Goal: Find specific page/section: Find specific page/section

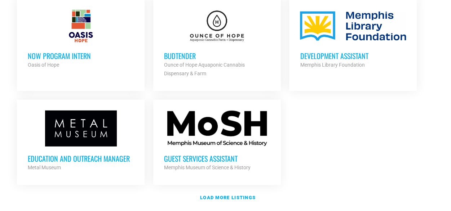
scroll to position [865, 0]
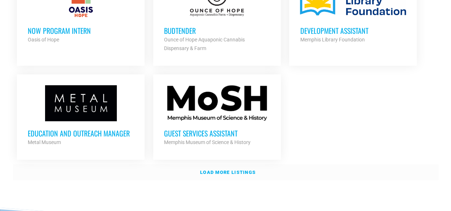
click at [221, 170] on strong "Load more listings" at bounding box center [228, 172] width 56 height 5
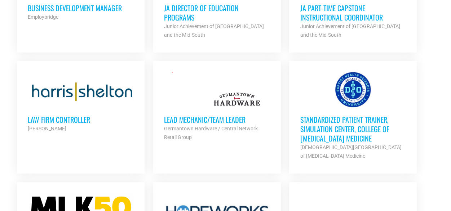
scroll to position [1190, 0]
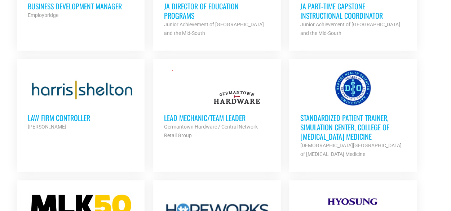
click at [57, 113] on h3 "Law Firm Controller" at bounding box center [81, 117] width 106 height 9
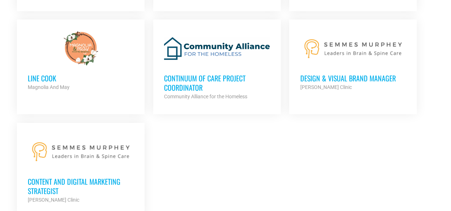
scroll to position [1586, 0]
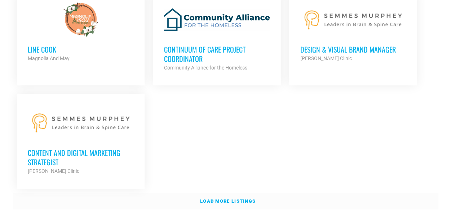
click at [225, 199] on strong "Load more listings" at bounding box center [228, 201] width 56 height 5
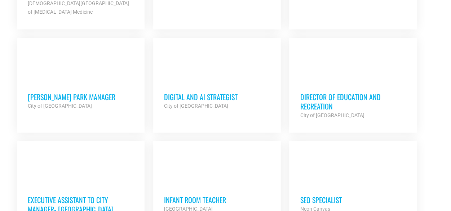
scroll to position [2235, 0]
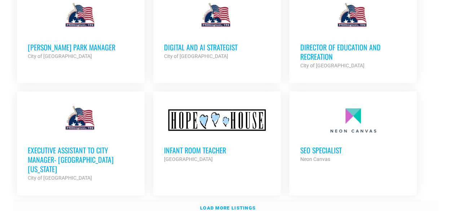
click at [246, 205] on strong "Load more listings" at bounding box center [228, 207] width 56 height 5
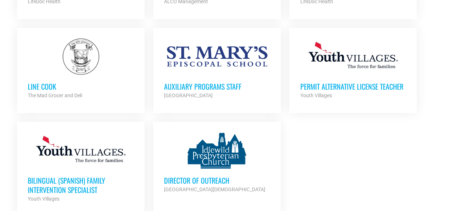
scroll to position [2920, 0]
